Goal: Information Seeking & Learning: Learn about a topic

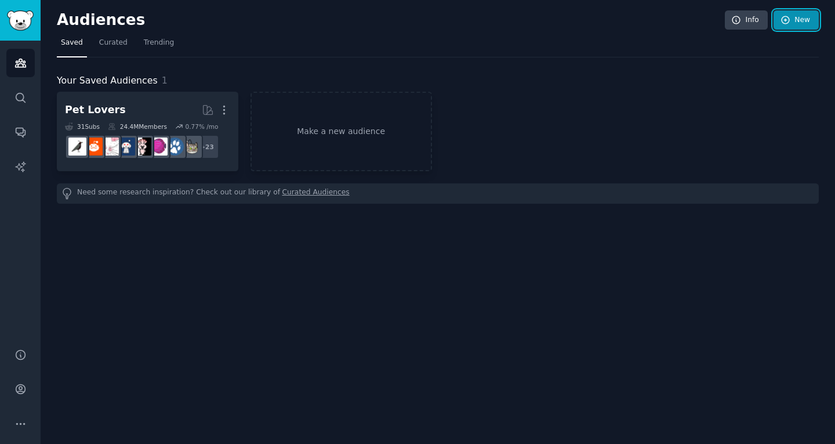
click at [798, 21] on link "New" at bounding box center [796, 20] width 45 height 20
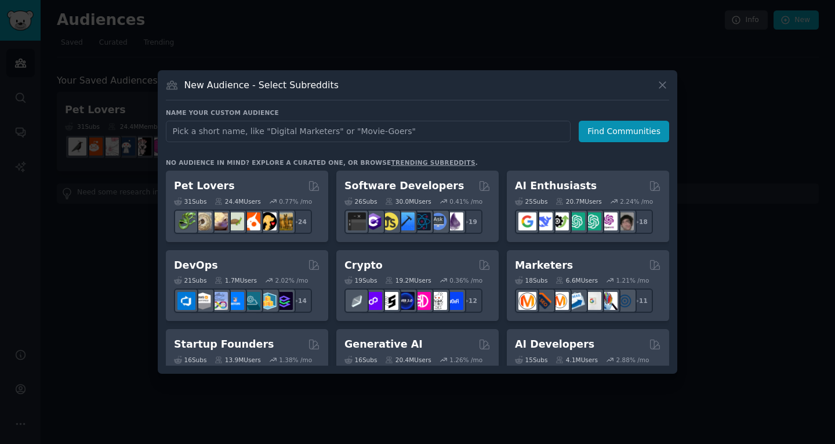
click at [591, 43] on div at bounding box center [417, 222] width 835 height 444
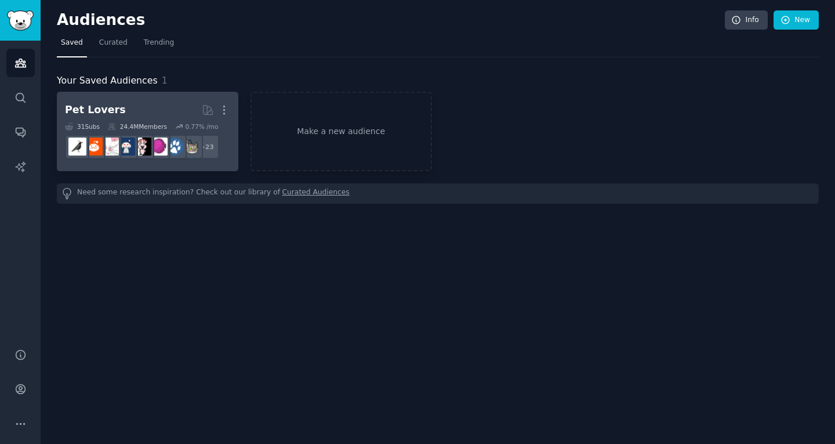
click at [153, 113] on h2 "Pet Lovers More" at bounding box center [147, 110] width 165 height 20
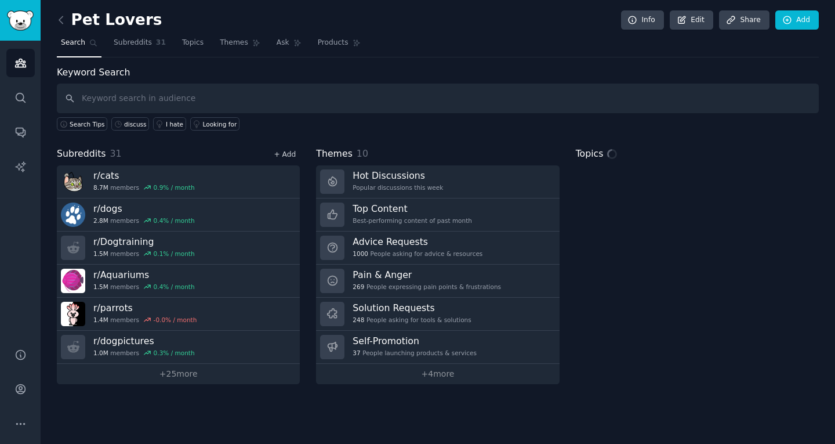
click at [292, 154] on link "+ Add" at bounding box center [285, 154] width 22 height 8
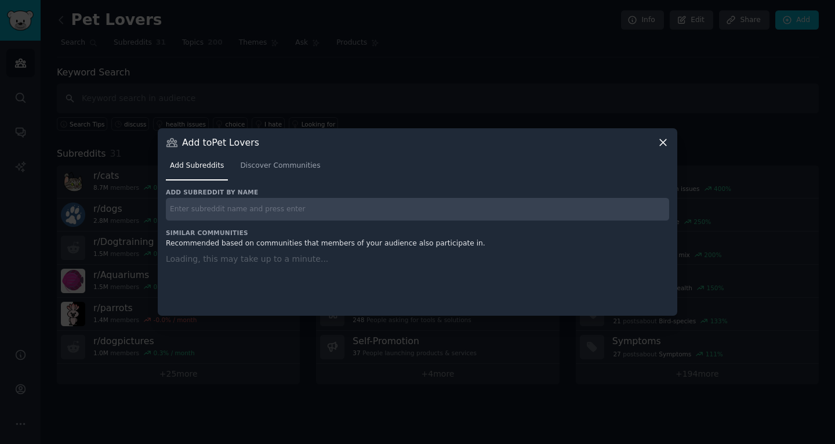
click at [436, 67] on div at bounding box center [417, 222] width 835 height 444
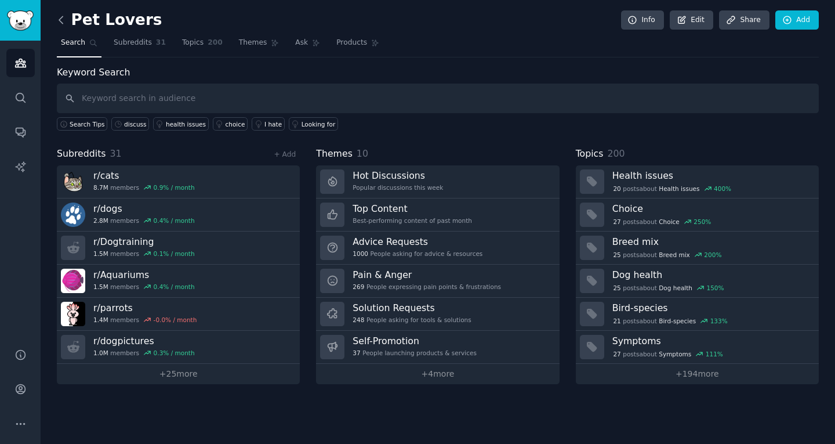
click at [61, 19] on icon at bounding box center [61, 20] width 12 height 12
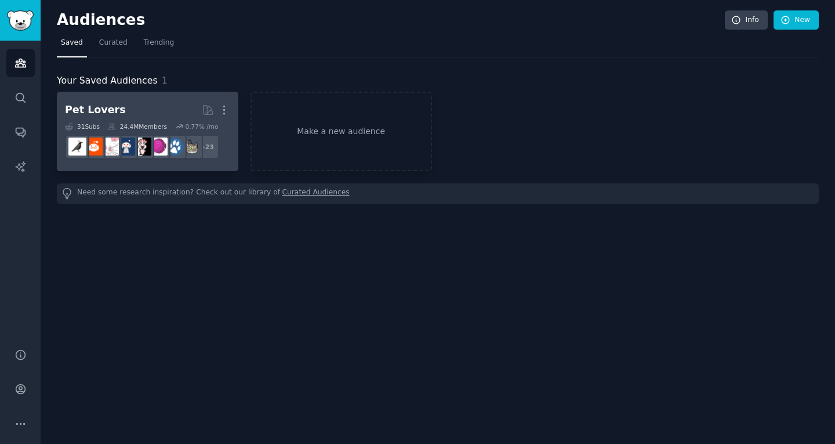
click at [164, 112] on h2 "Pet Lovers More" at bounding box center [147, 110] width 165 height 20
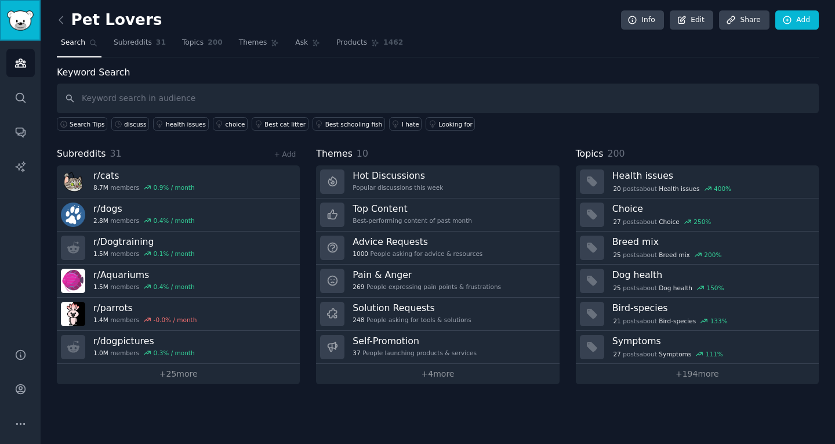
click at [30, 22] on img "Sidebar" at bounding box center [20, 20] width 27 height 20
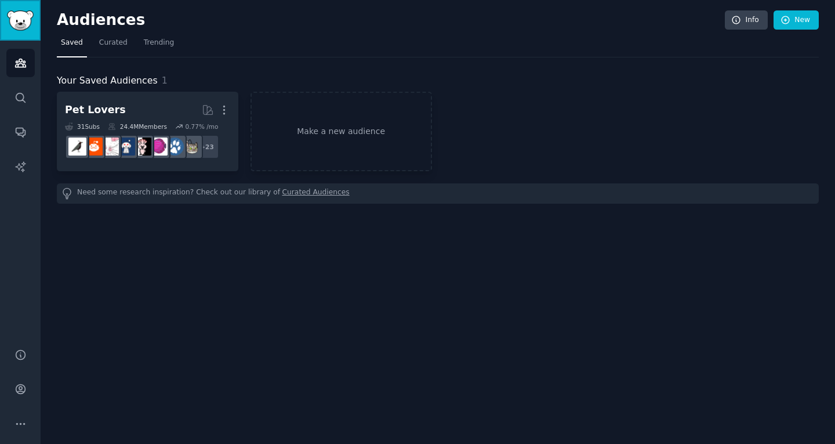
click at [31, 20] on img "Sidebar" at bounding box center [20, 20] width 27 height 20
click at [27, 92] on link "Search" at bounding box center [20, 97] width 28 height 28
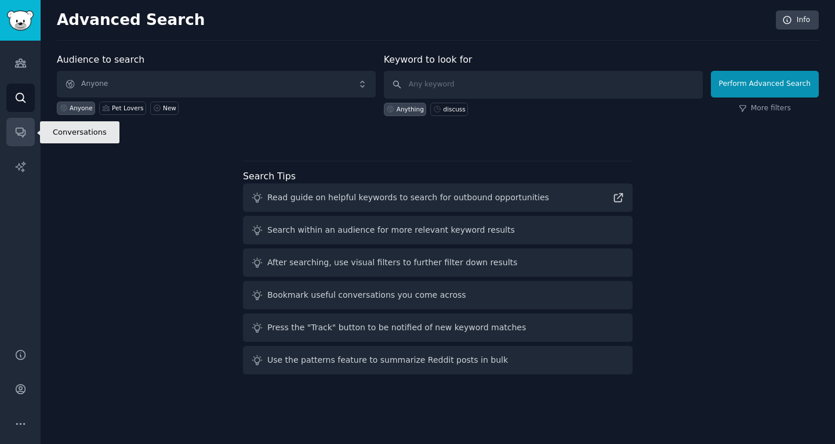
click at [26, 121] on link "Conversations" at bounding box center [20, 132] width 28 height 28
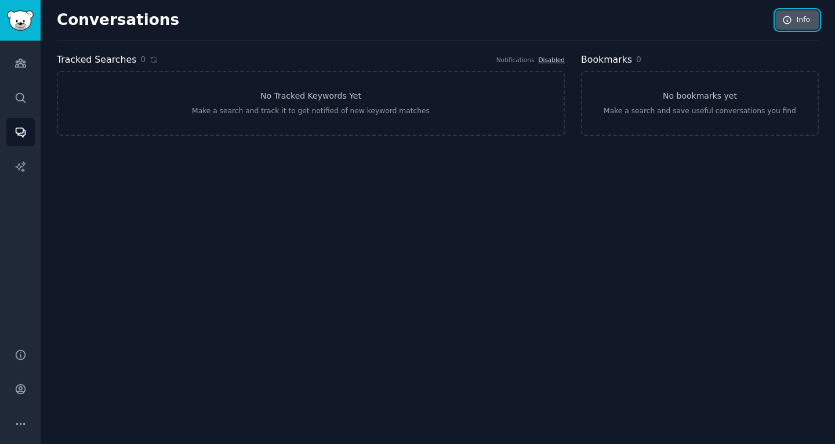
click at [793, 20] on icon at bounding box center [787, 20] width 10 height 10
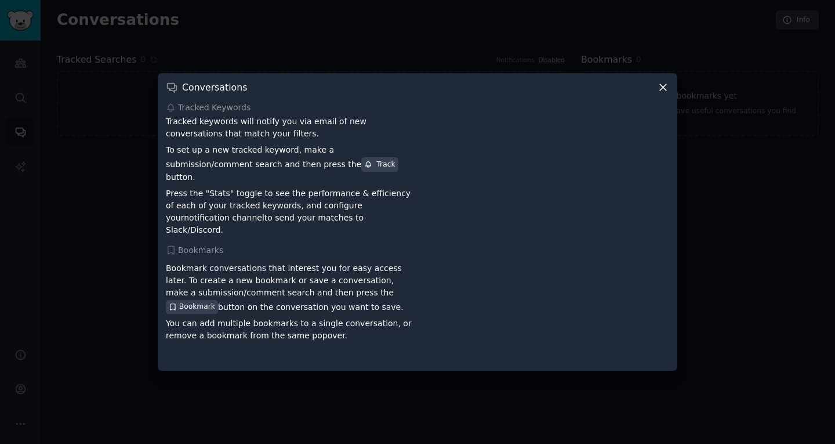
click at [663, 93] on icon at bounding box center [663, 87] width 12 height 12
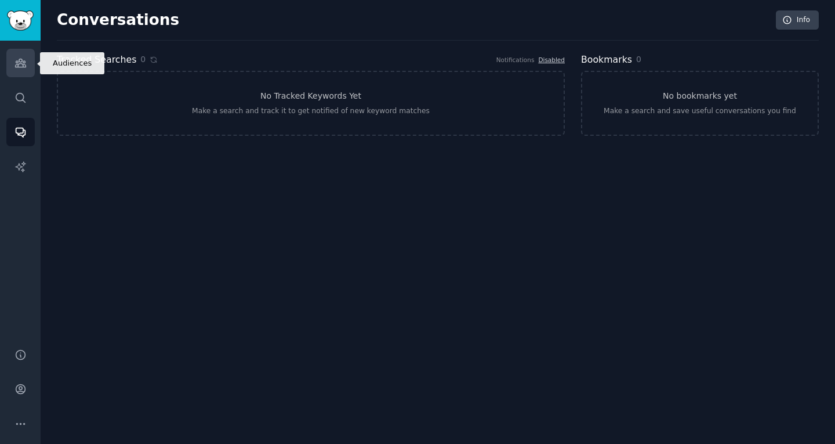
click at [13, 62] on link "Audiences" at bounding box center [20, 63] width 28 height 28
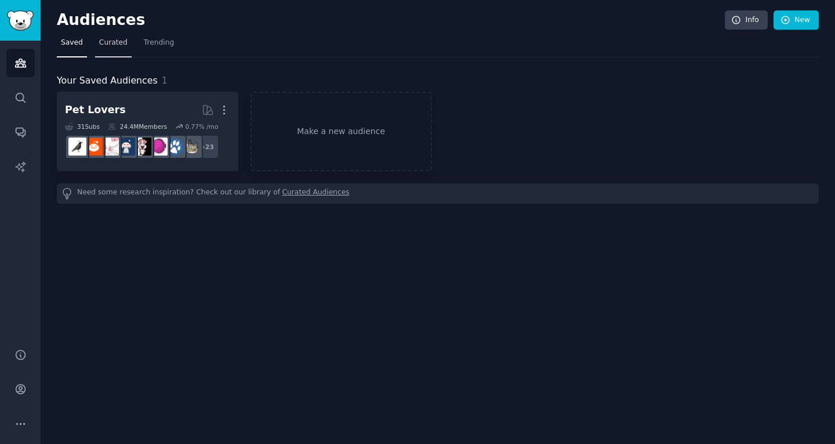
drag, startPoint x: 108, startPoint y: 43, endPoint x: 116, endPoint y: 41, distance: 7.7
click at [108, 43] on span "Curated" at bounding box center [113, 43] width 28 height 10
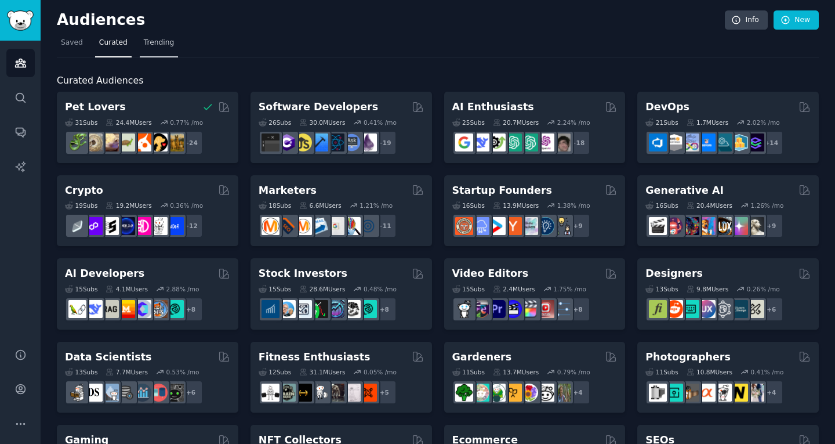
click at [162, 45] on span "Trending" at bounding box center [159, 43] width 30 height 10
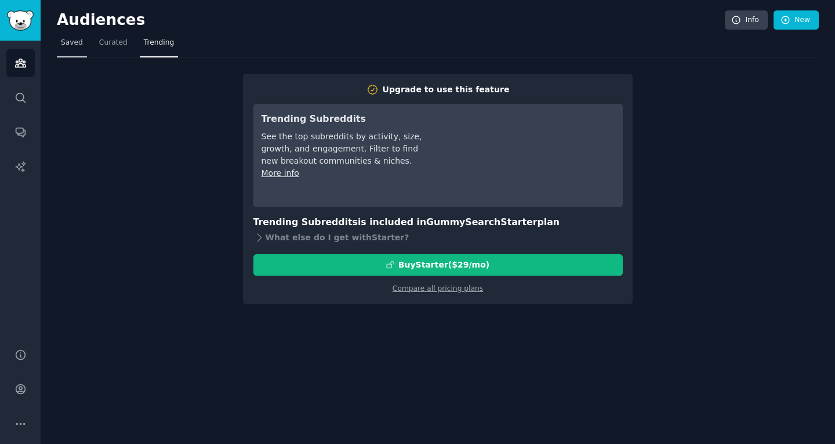
click at [62, 47] on span "Saved" at bounding box center [72, 43] width 22 height 10
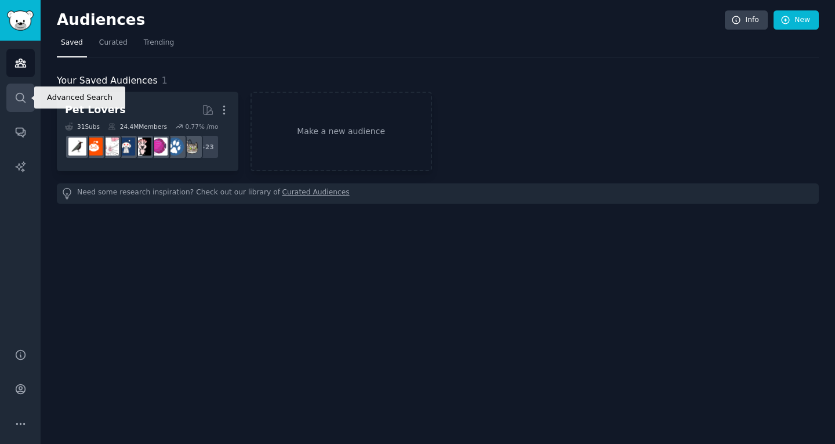
click at [16, 108] on link "Search" at bounding box center [20, 97] width 28 height 28
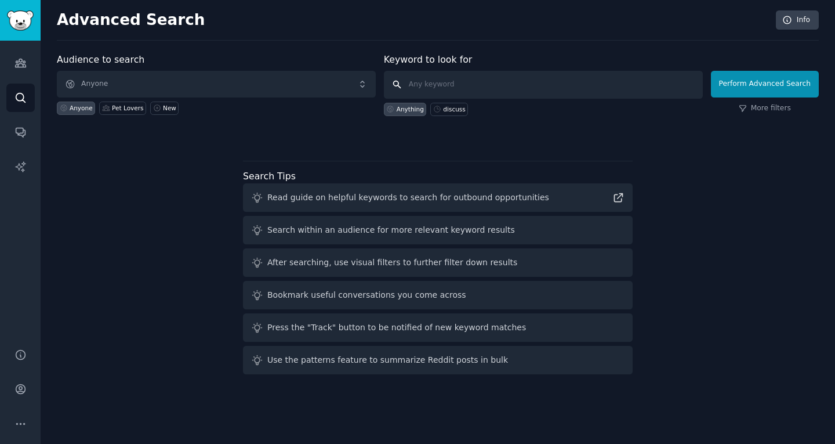
click at [427, 86] on input "text" at bounding box center [543, 85] width 319 height 28
click at [382, 130] on div "Audience to search Anyone Anyone Pet Lovers New Keyword to look for Anything di…" at bounding box center [438, 97] width 762 height 88
click at [441, 111] on icon at bounding box center [437, 109] width 8 height 8
type input "discuss"
click at [413, 114] on div "Anything" at bounding box center [405, 109] width 43 height 13
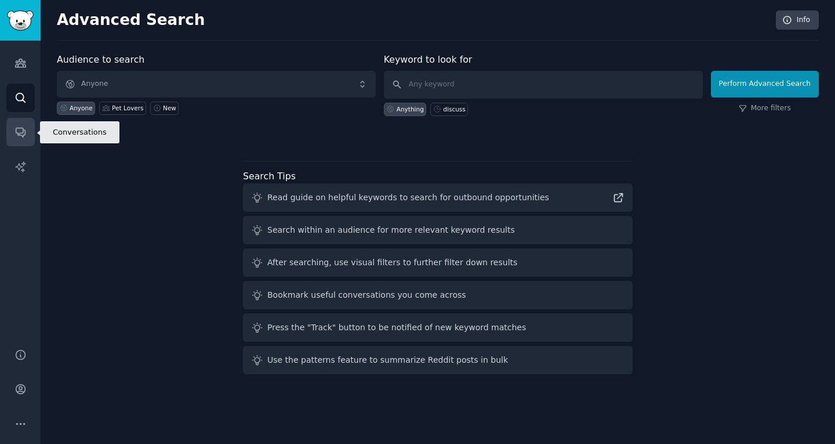
click at [24, 131] on icon "Sidebar" at bounding box center [20, 132] width 12 height 12
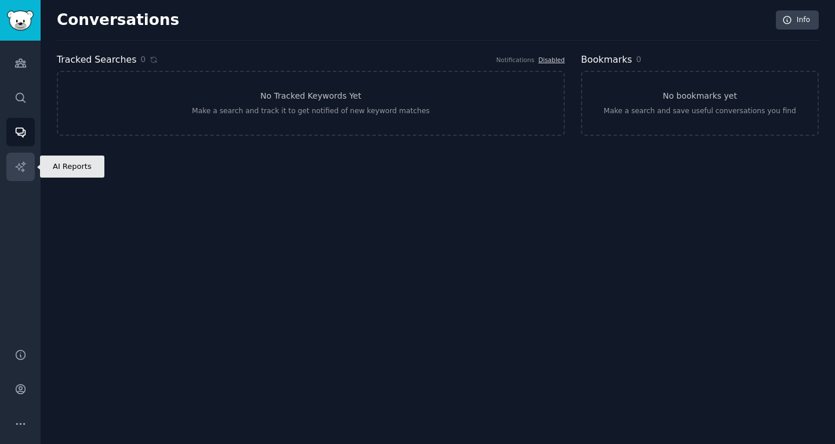
click at [28, 166] on link "AI Reports" at bounding box center [20, 167] width 28 height 28
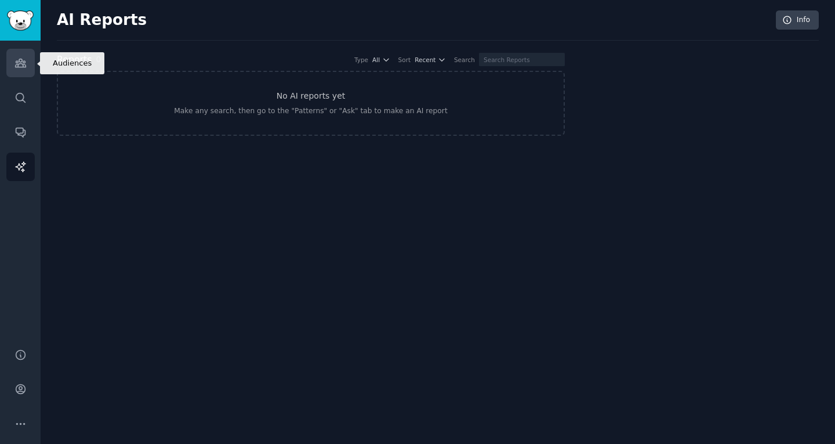
click at [21, 56] on link "Audiences" at bounding box center [20, 63] width 28 height 28
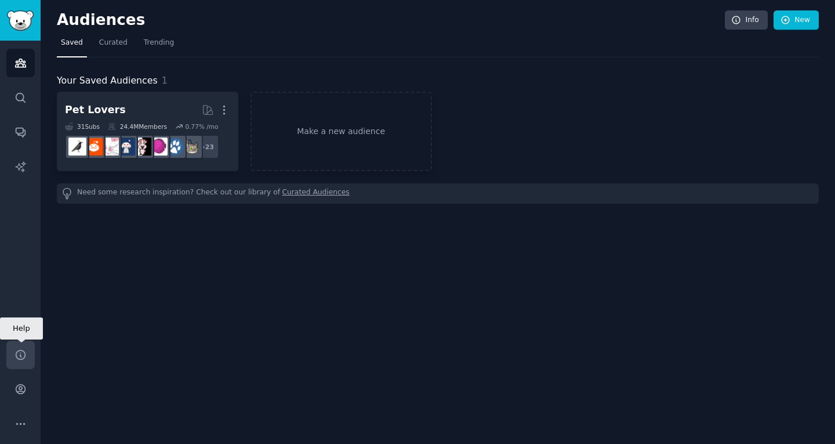
click at [21, 355] on icon "Sidebar" at bounding box center [20, 354] width 12 height 12
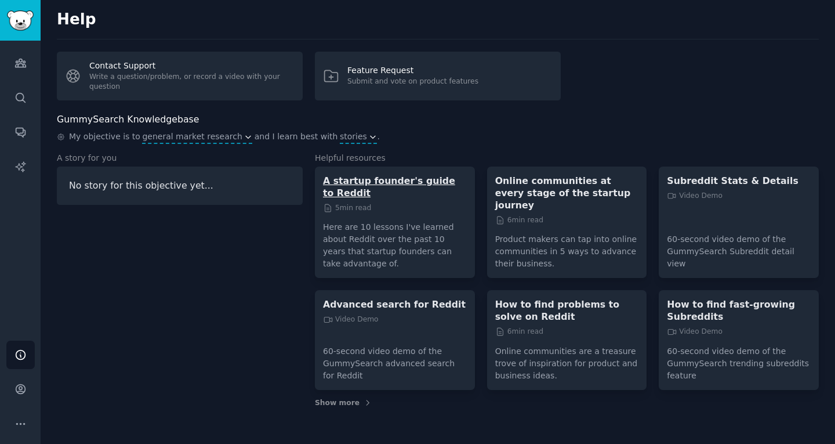
click at [366, 176] on p "A startup founder's guide to Reddit" at bounding box center [395, 187] width 144 height 24
click at [331, 398] on span "Show more" at bounding box center [337, 403] width 45 height 10
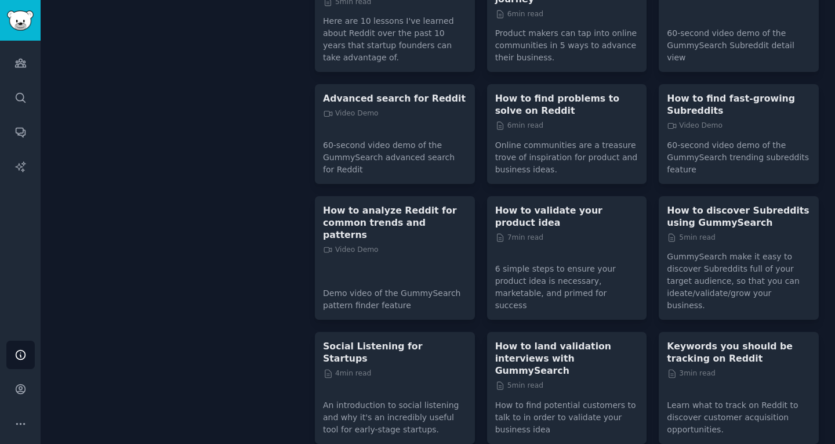
scroll to position [212, 0]
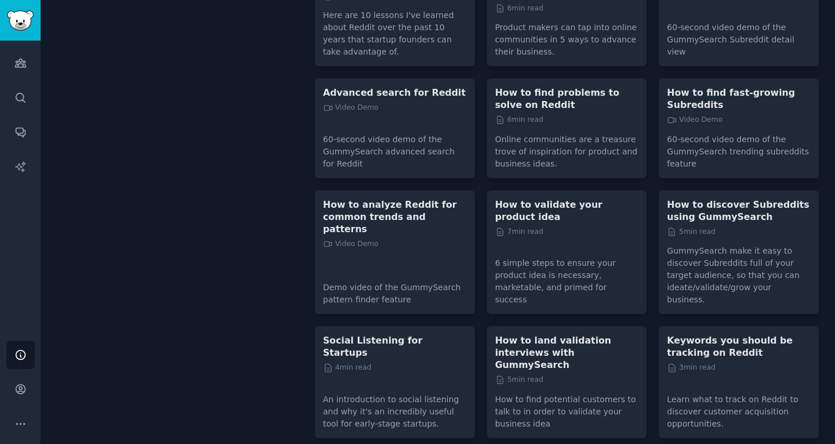
click at [338, 443] on span "Show more" at bounding box center [337, 451] width 45 height 10
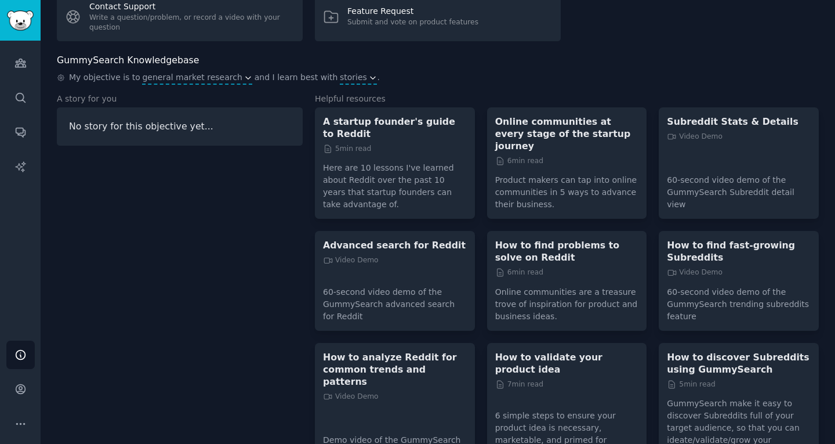
scroll to position [0, 0]
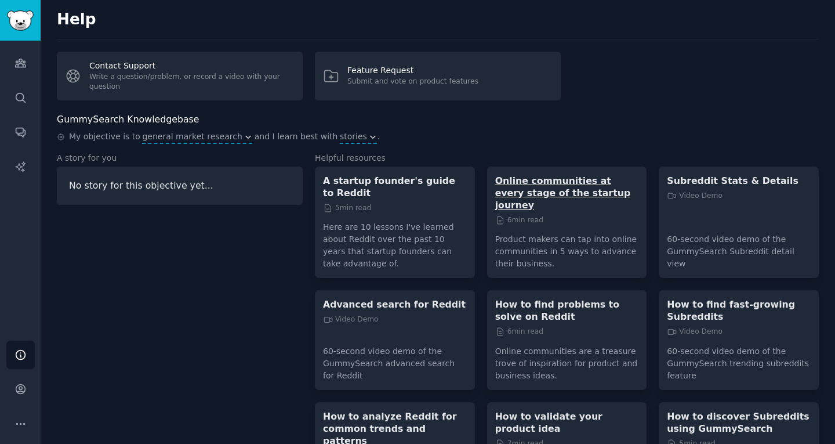
click at [540, 175] on p "Online communities at every stage of the startup journey" at bounding box center [567, 193] width 144 height 37
click at [117, 184] on div "No story for this objective yet..." at bounding box center [180, 186] width 222 height 14
click at [192, 138] on span "general market research" at bounding box center [192, 136] width 100 height 12
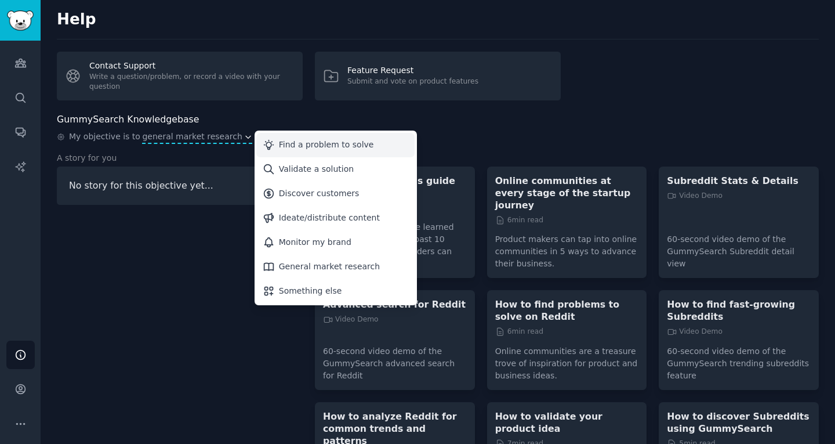
click at [279, 141] on div "Find a problem to solve" at bounding box center [326, 145] width 95 height 12
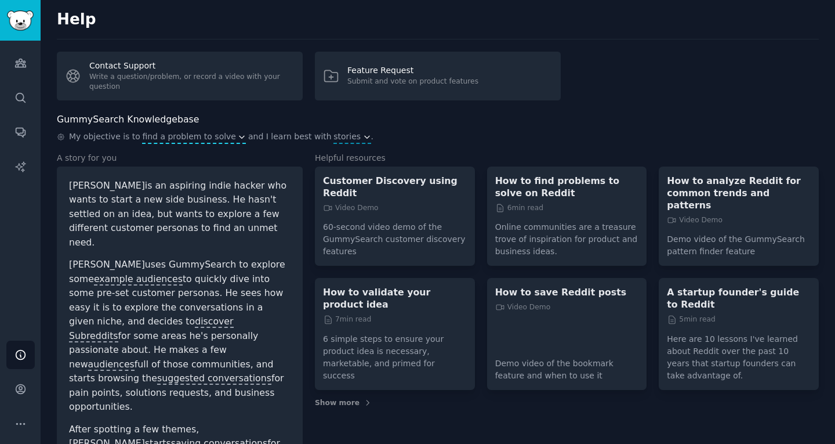
click at [212, 140] on span "find a problem to solve" at bounding box center [189, 136] width 94 height 12
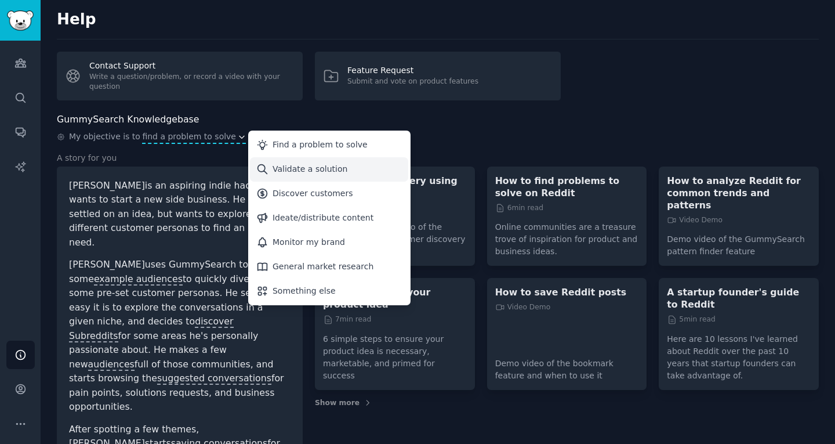
click at [287, 172] on div "Validate a solution" at bounding box center [310, 169] width 75 height 12
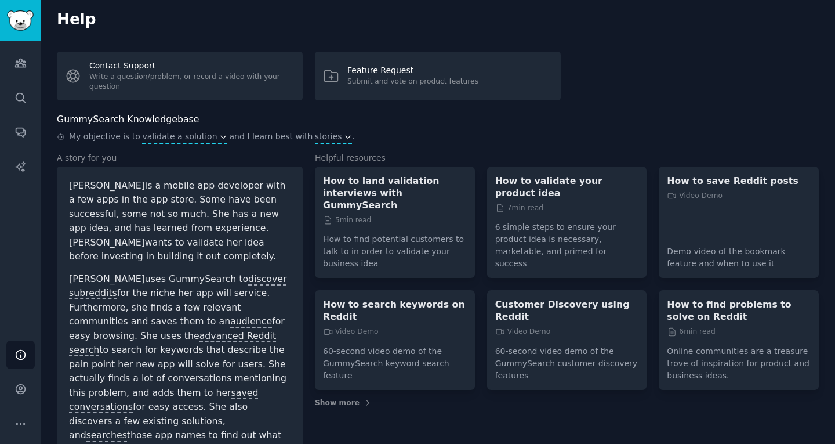
click at [315, 143] on span "stories" at bounding box center [333, 136] width 37 height 13
click at [344, 136] on icon "button" at bounding box center [348, 137] width 8 height 8
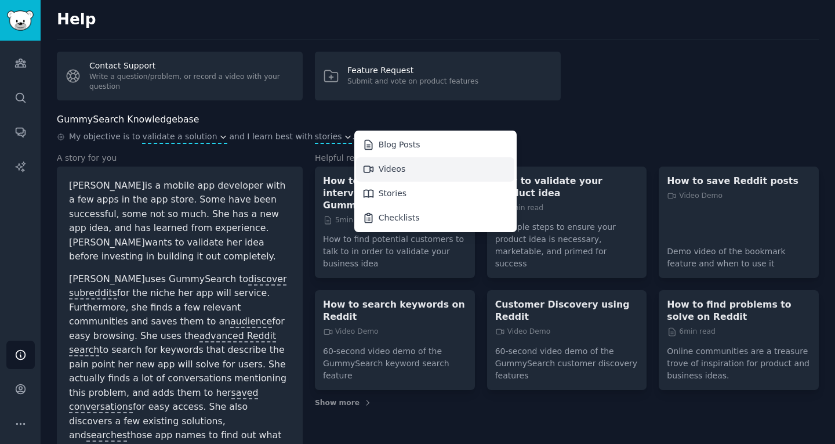
click at [379, 173] on div "Videos" at bounding box center [392, 169] width 27 height 12
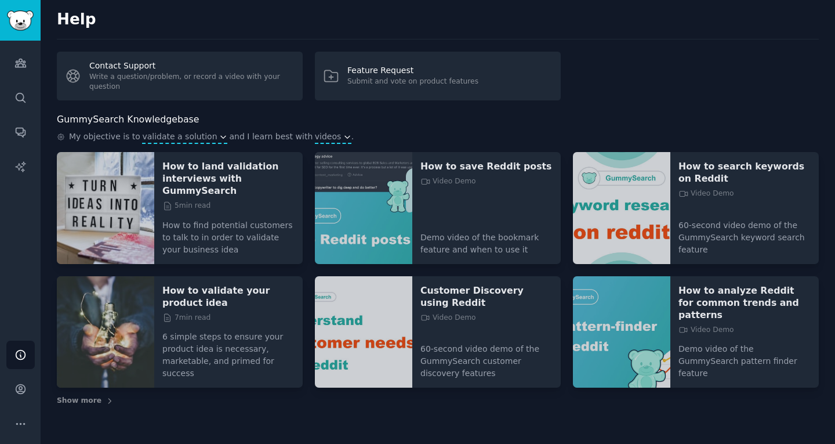
click at [315, 136] on span "videos" at bounding box center [328, 136] width 27 height 12
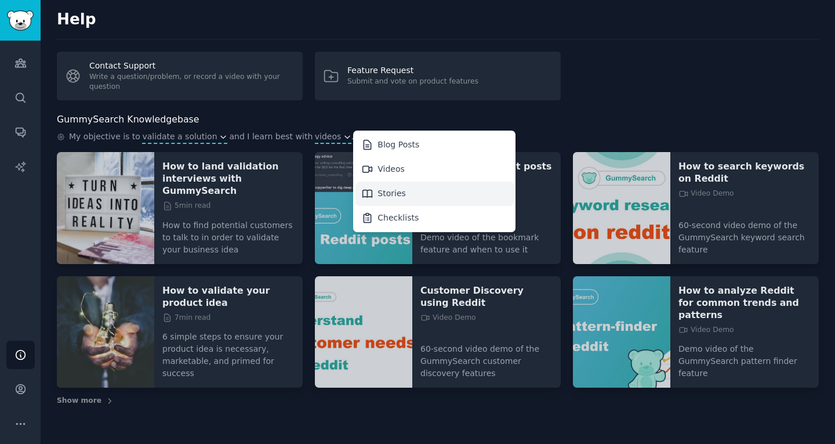
click at [377, 192] on div "Stories" at bounding box center [391, 193] width 28 height 12
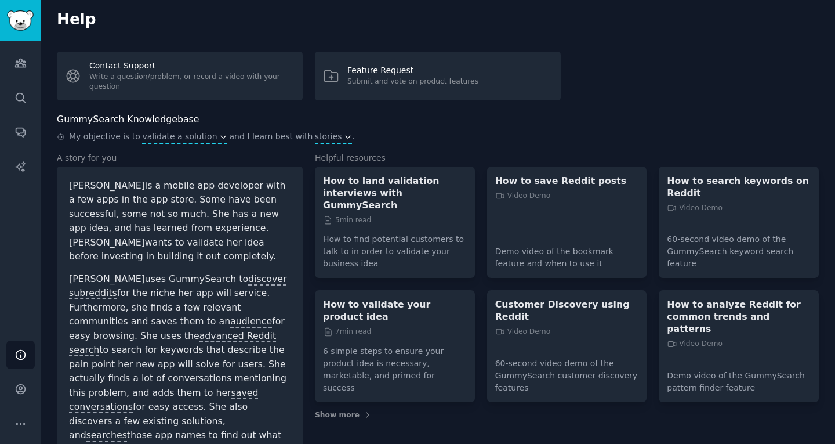
click at [315, 133] on span "stories" at bounding box center [328, 136] width 27 height 12
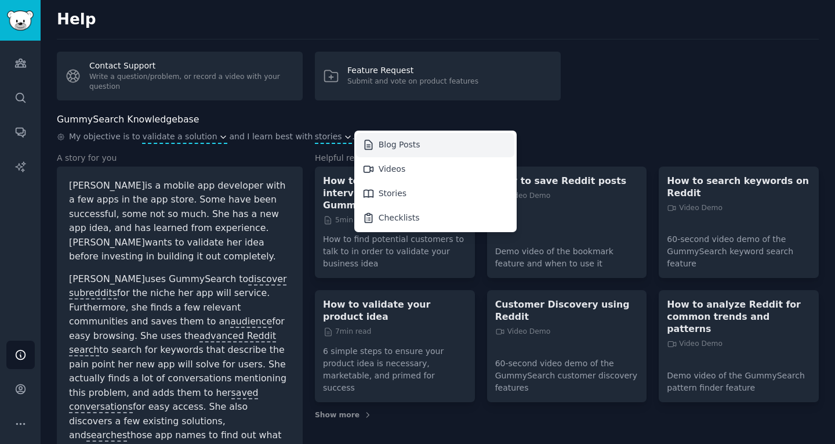
click at [379, 150] on div "Blog Posts" at bounding box center [400, 145] width 42 height 12
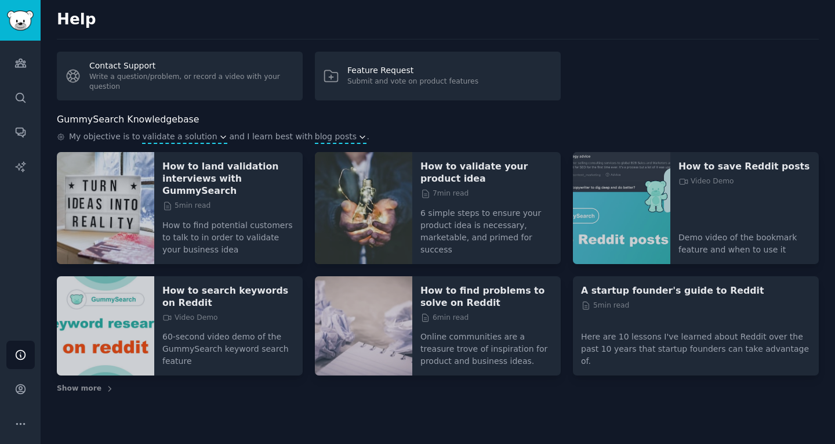
click at [320, 136] on span "blog posts" at bounding box center [336, 136] width 42 height 12
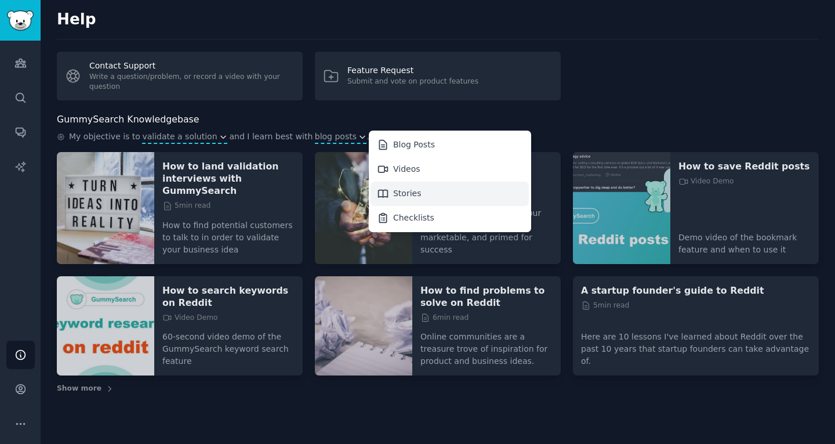
click at [393, 191] on div "Stories" at bounding box center [407, 193] width 28 height 12
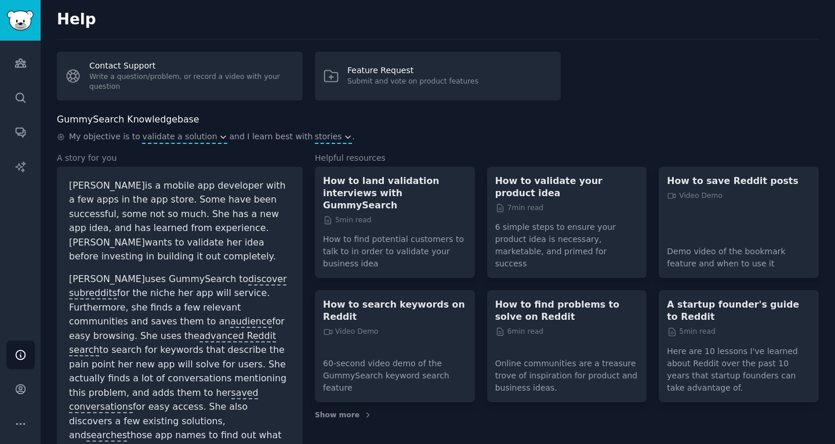
click at [344, 136] on icon "button" at bounding box center [348, 137] width 8 height 8
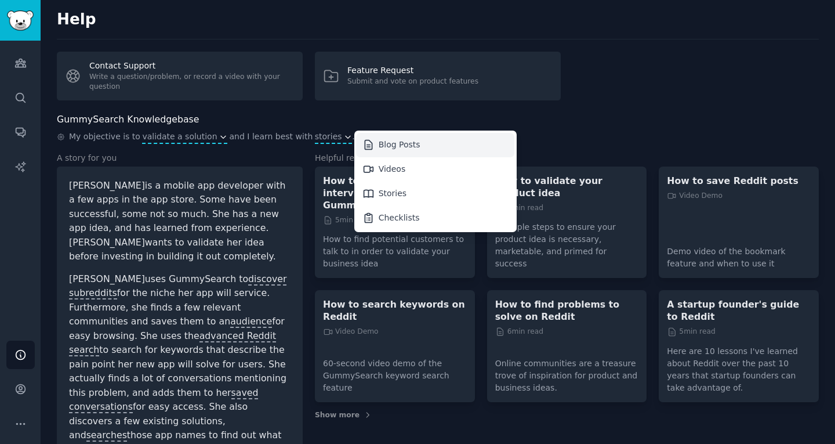
click at [362, 139] on icon at bounding box center [368, 145] width 12 height 12
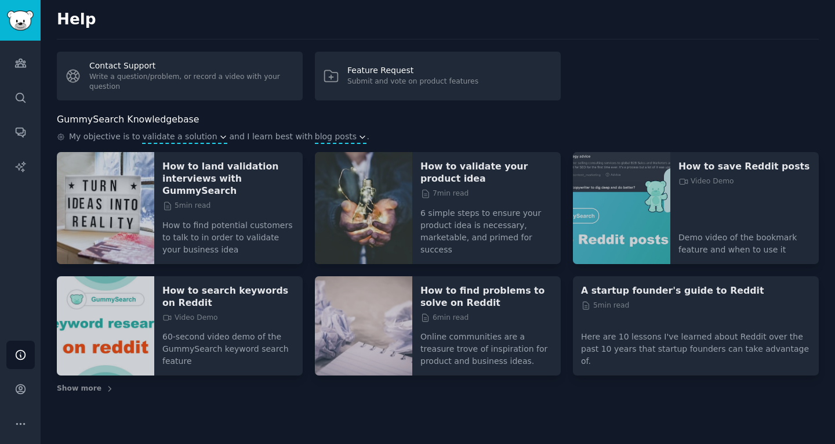
click at [315, 138] on span "blog posts" at bounding box center [336, 136] width 42 height 12
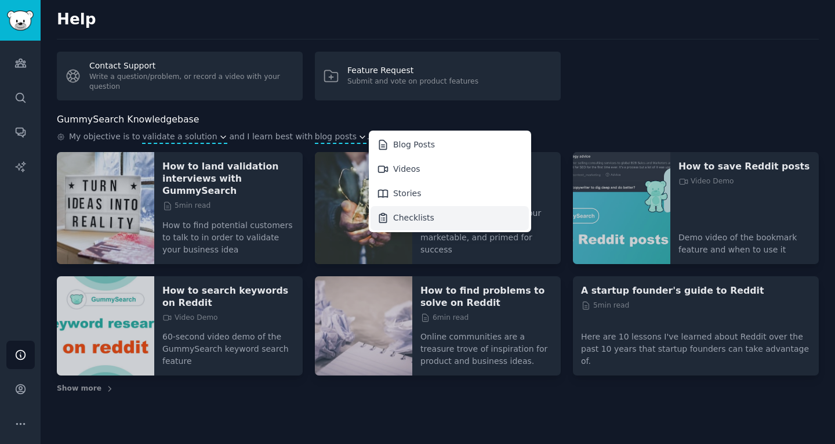
click at [383, 226] on div "Checklists" at bounding box center [450, 218] width 158 height 24
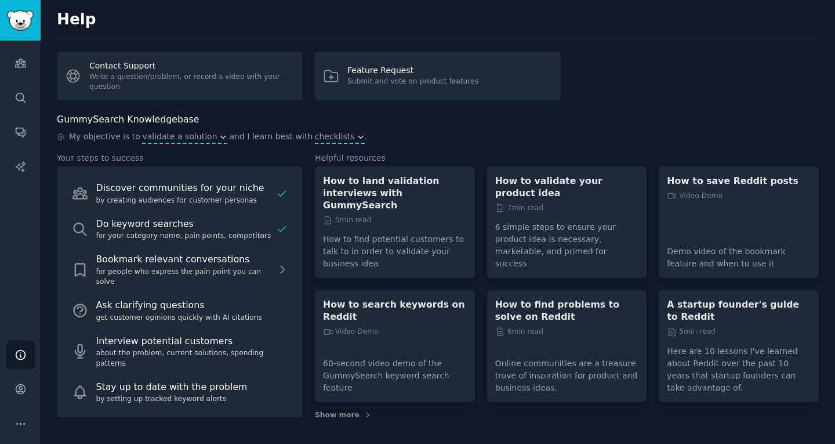
click at [357, 139] on icon "button" at bounding box center [361, 137] width 8 height 8
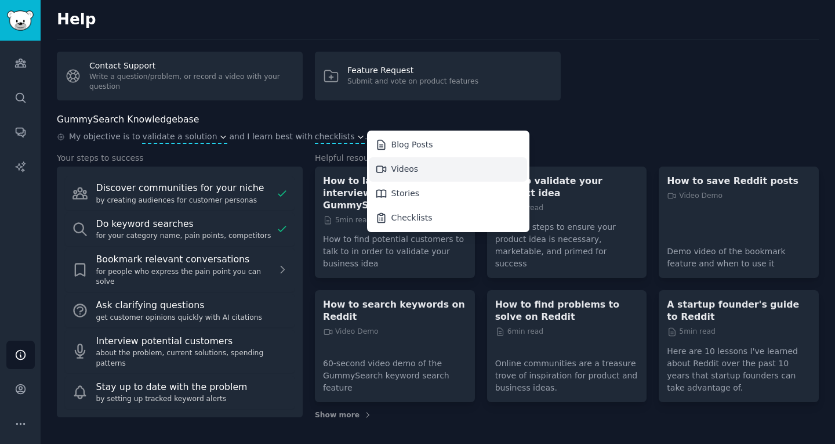
click at [383, 173] on div "Videos" at bounding box center [448, 169] width 158 height 24
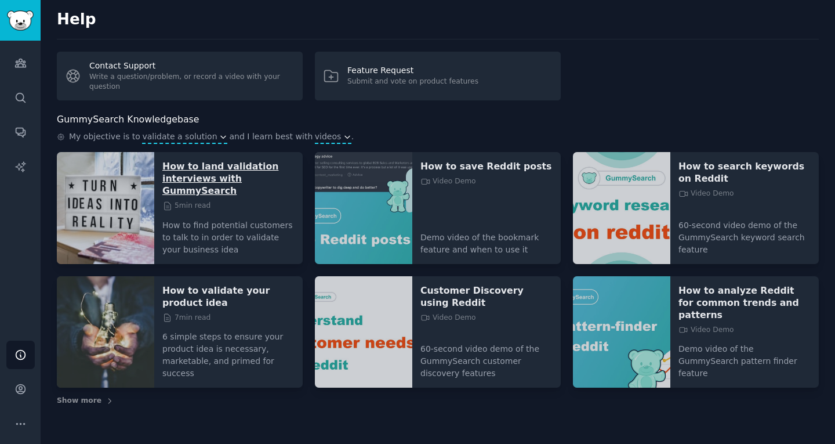
click at [244, 180] on p "How to land validation interviews with GummySearch" at bounding box center [228, 178] width 132 height 37
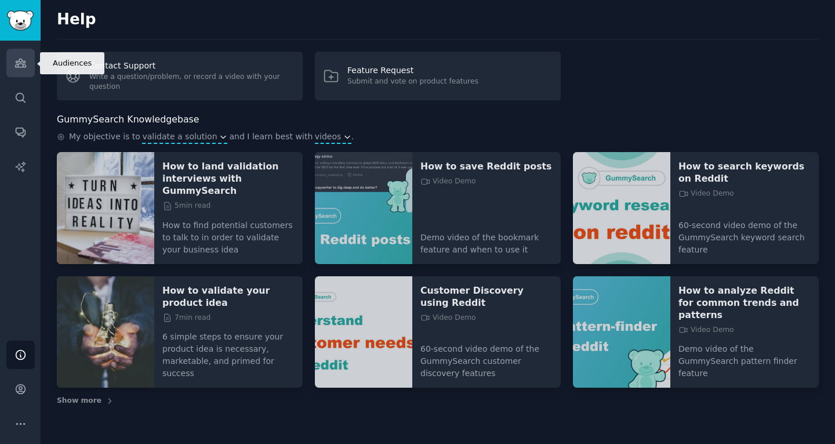
click at [16, 65] on icon "Sidebar" at bounding box center [20, 63] width 10 height 8
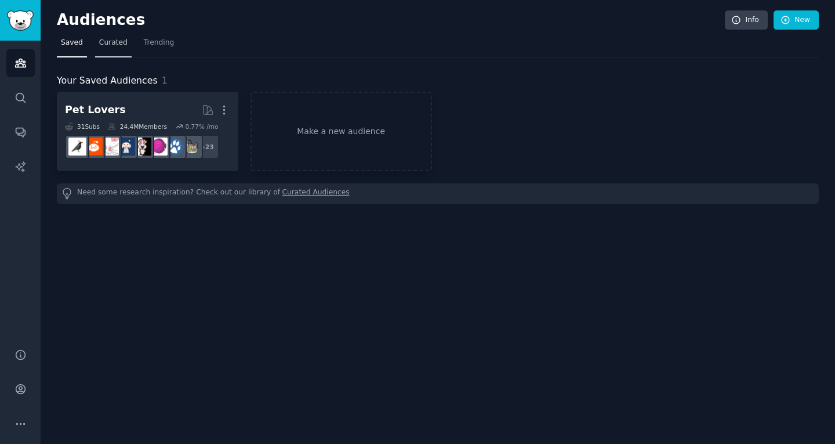
click at [114, 40] on span "Curated" at bounding box center [113, 43] width 28 height 10
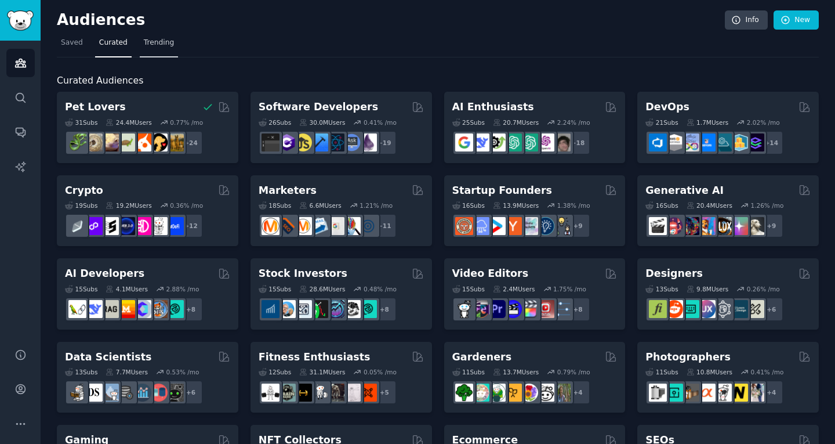
click at [152, 44] on span "Trending" at bounding box center [159, 43] width 30 height 10
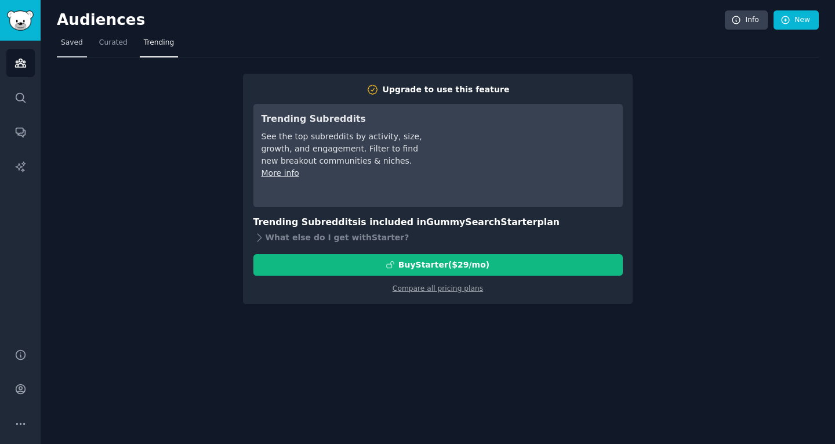
click at [79, 43] on span "Saved" at bounding box center [72, 43] width 22 height 10
